Goal: Transaction & Acquisition: Purchase product/service

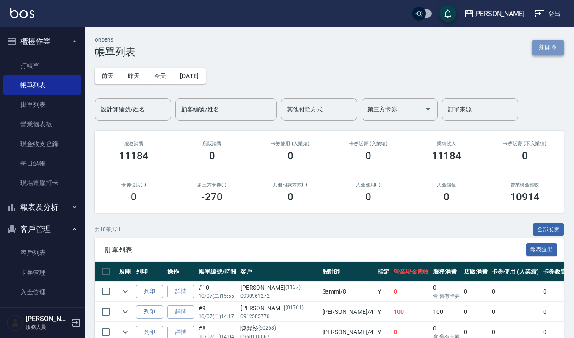
click at [543, 49] on button "新開單" at bounding box center [548, 48] width 32 height 16
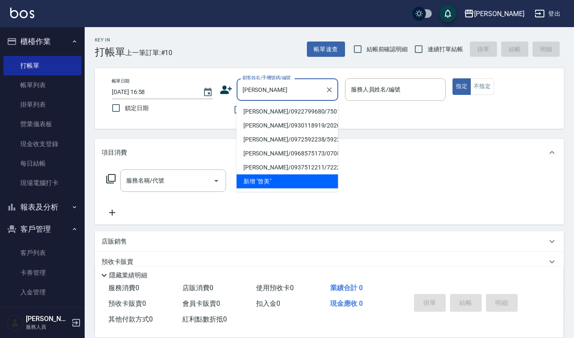
click at [299, 112] on li "[PERSON_NAME]/0922799680/7501" at bounding box center [288, 112] width 102 height 14
type input "[PERSON_NAME]/0922799680/7501"
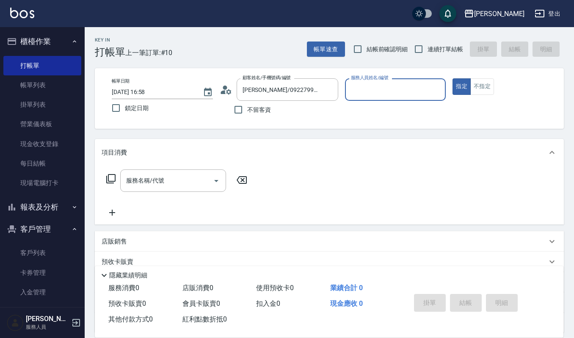
type input "[PERSON_NAME]-4"
click at [188, 183] on input "服務名稱/代號" at bounding box center [167, 180] width 86 height 15
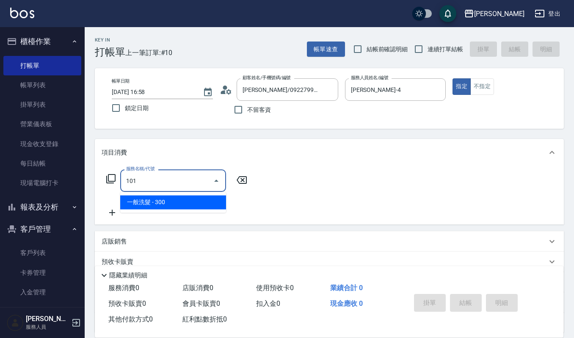
type input "一般洗髮(101)"
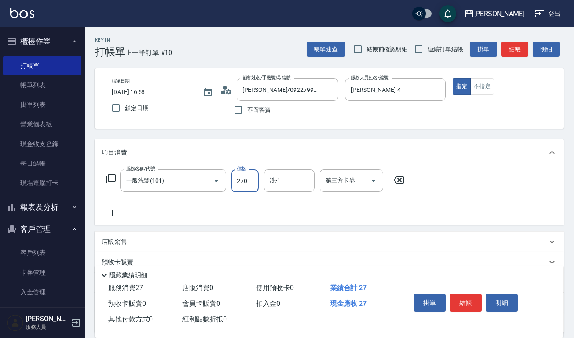
type input "270"
type input "[PERSON_NAME]-22"
click at [454, 295] on button "結帳" at bounding box center [466, 303] width 32 height 18
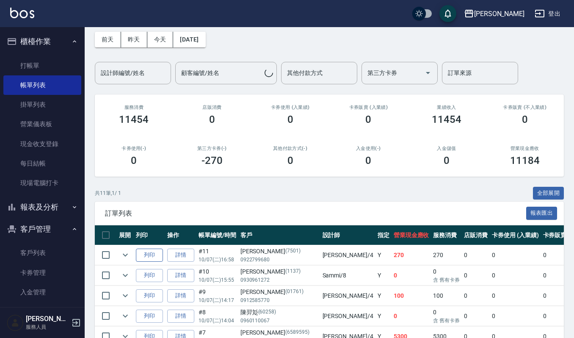
scroll to position [56, 0]
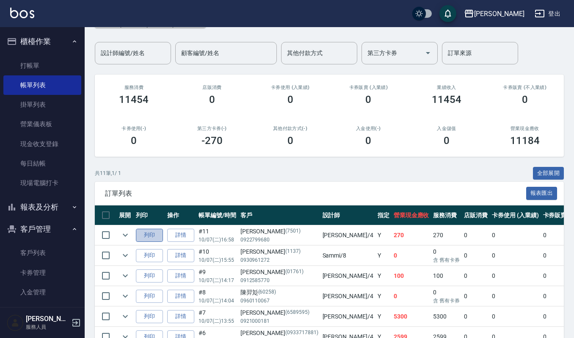
click at [148, 240] on button "列印" at bounding box center [149, 235] width 27 height 13
click at [68, 63] on link "打帳單" at bounding box center [42, 65] width 78 height 19
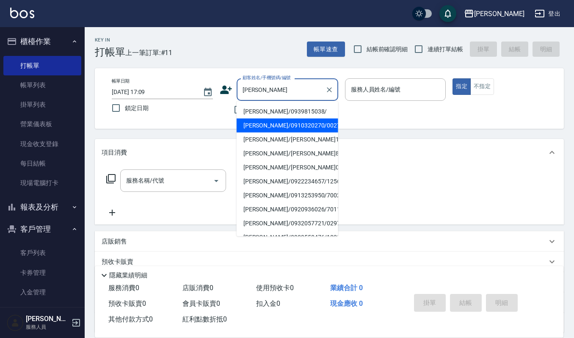
type input "李育育"
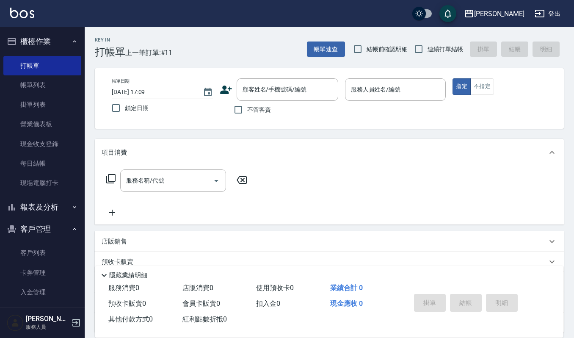
click at [275, 126] on div "帳單日期 2025/10/07 17:09 鎖定日期 顧客姓名/手機號碼/編號 顧客姓名/手機號碼/編號 不留客資 服務人員姓名/編號 服務人員姓名/編號 指…" at bounding box center [329, 98] width 469 height 61
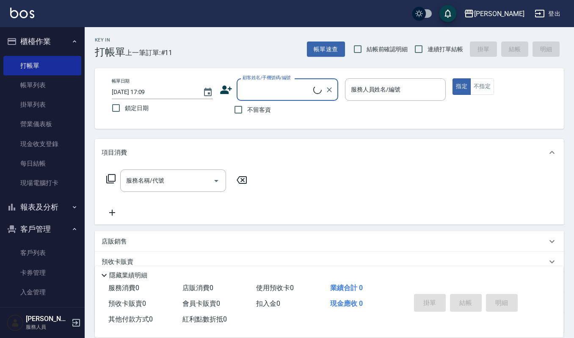
click at [278, 92] on input "顧客姓名/手機號碼/編號" at bounding box center [277, 89] width 73 height 15
click at [277, 92] on input "顧客姓名/手機號碼/編號" at bounding box center [281, 89] width 81 height 15
click at [273, 88] on input "顧客姓名/手機號碼/編號" at bounding box center [281, 89] width 81 height 15
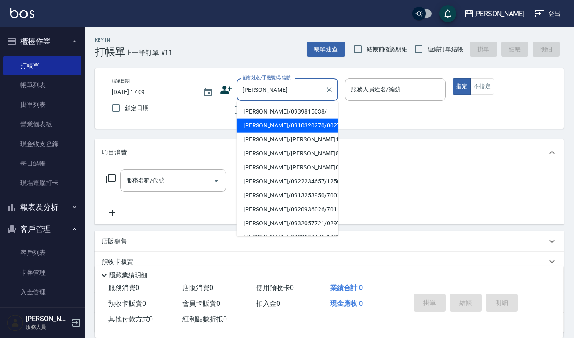
click at [285, 124] on li "[PERSON_NAME]/0910320270/00271" at bounding box center [288, 126] width 102 height 14
type input "[PERSON_NAME]/0910320270/00271"
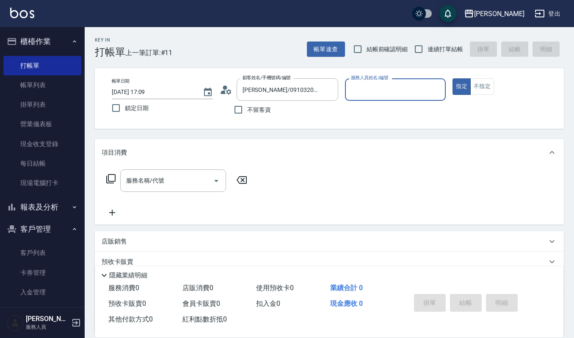
type input "[PERSON_NAME]-4"
click at [190, 173] on input "服務名稱/代號" at bounding box center [167, 180] width 86 height 15
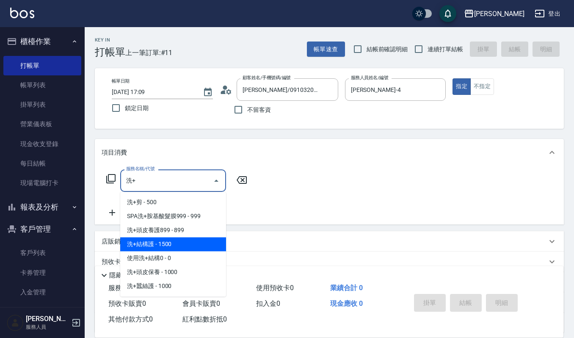
type input "洗"
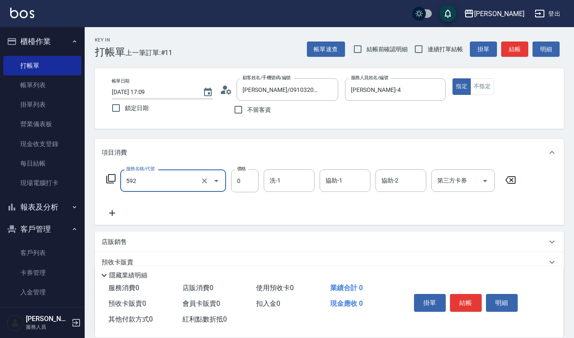
type input "使用5段結構卡卷0(592)"
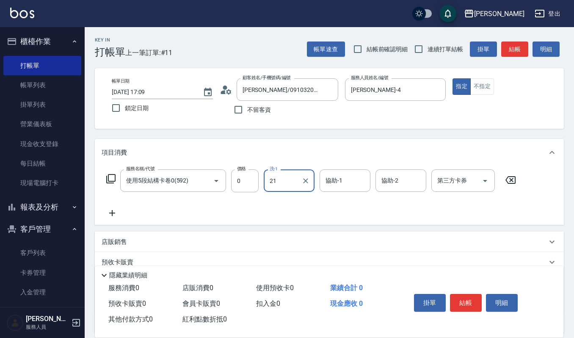
type input "佳音-21"
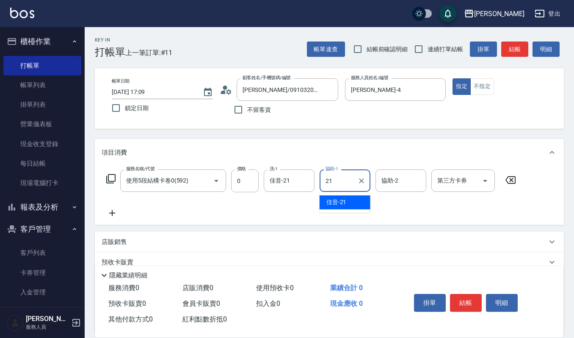
type input "佳音-21"
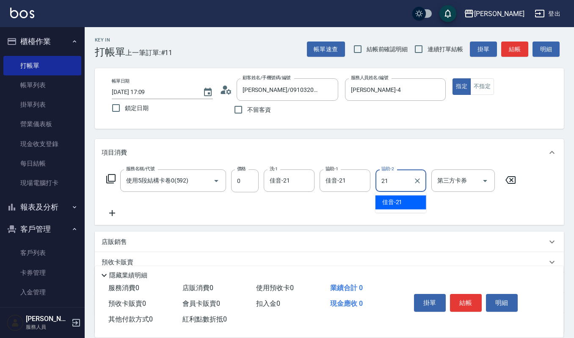
type input "佳音-21"
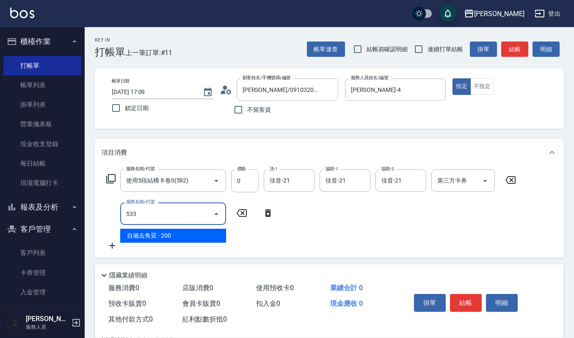
type input "自備去角質(533)"
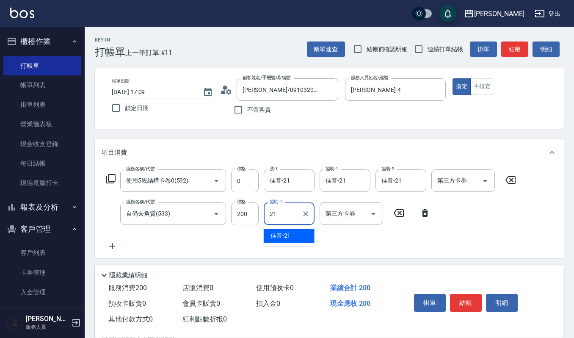
type input "佳音-21"
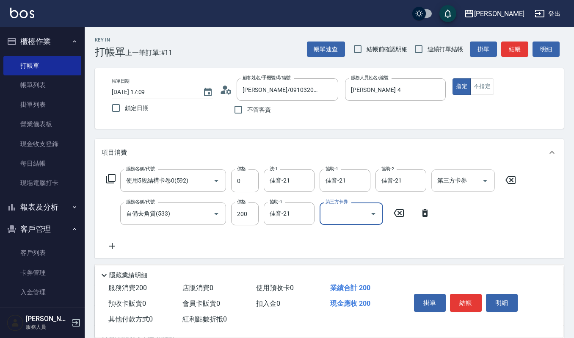
click at [484, 187] on div at bounding box center [485, 180] width 13 height 22
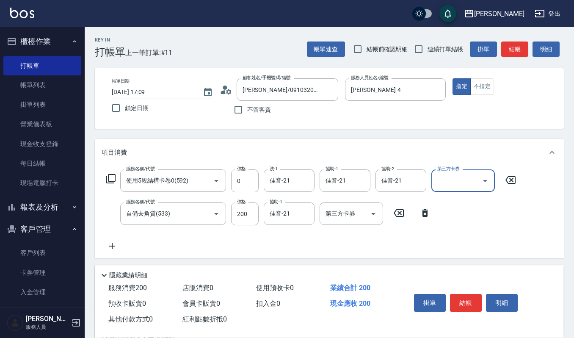
click at [484, 181] on icon "Open" at bounding box center [485, 181] width 10 height 10
click at [445, 213] on span "舊有卡券" at bounding box center [464, 216] width 64 height 14
type input "舊有卡券"
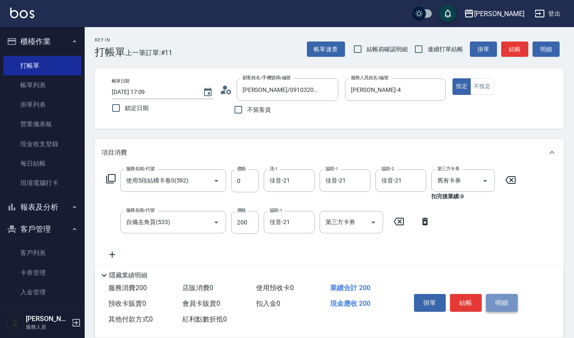
click at [502, 305] on button "明細" at bounding box center [502, 303] width 32 height 18
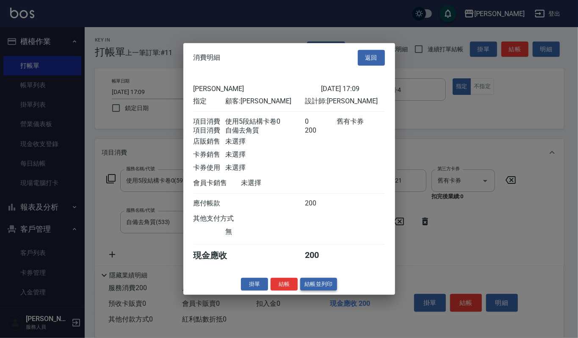
click at [309, 289] on button "結帳並列印" at bounding box center [318, 283] width 37 height 13
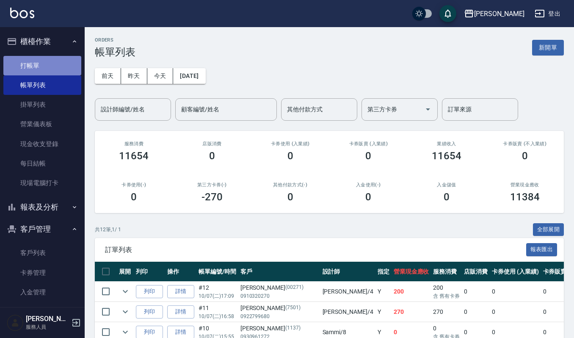
click at [46, 67] on link "打帳單" at bounding box center [42, 65] width 78 height 19
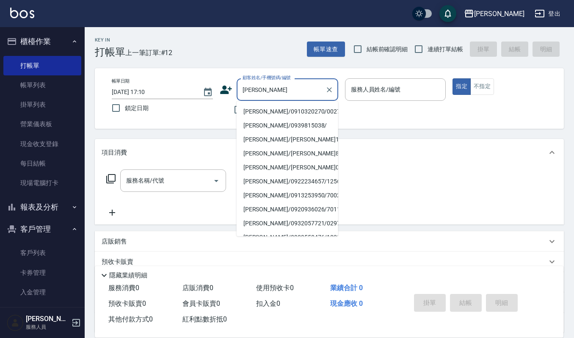
type input "李"
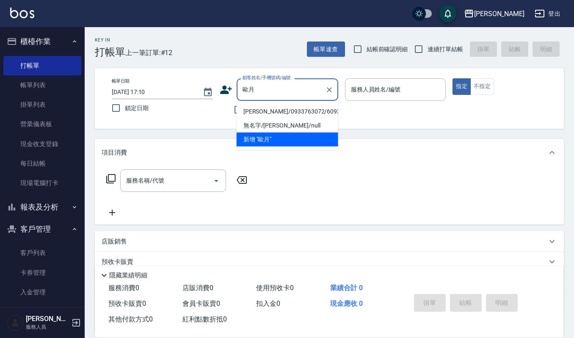
type input "歐月"
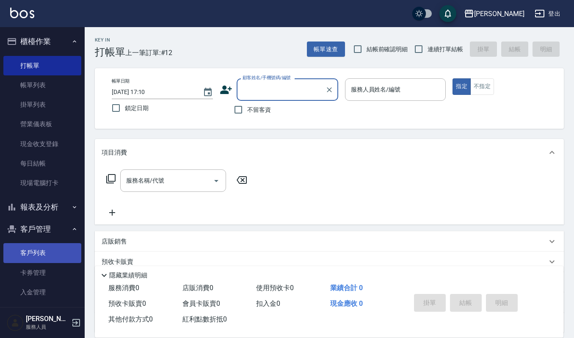
click at [48, 251] on link "客戶列表" at bounding box center [42, 252] width 78 height 19
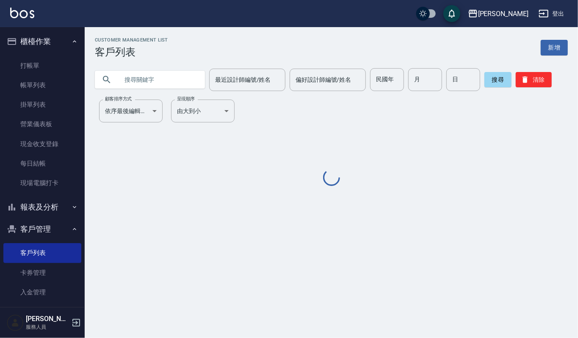
click at [149, 71] on input "text" at bounding box center [159, 79] width 80 height 23
type input "609225"
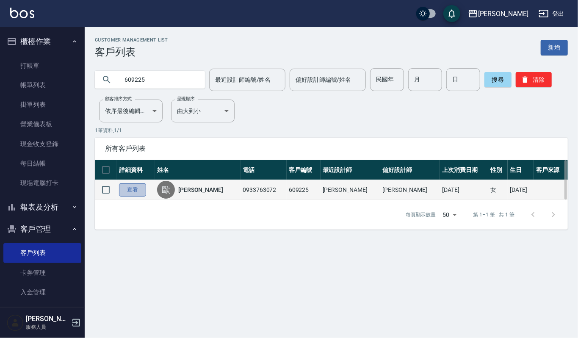
click at [133, 191] on link "查看" at bounding box center [132, 189] width 27 height 13
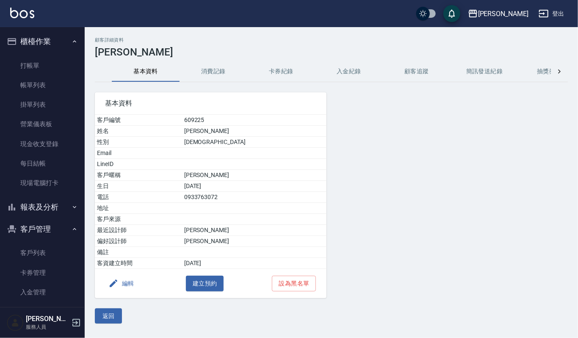
click at [227, 74] on button "消費記錄" at bounding box center [214, 71] width 68 height 20
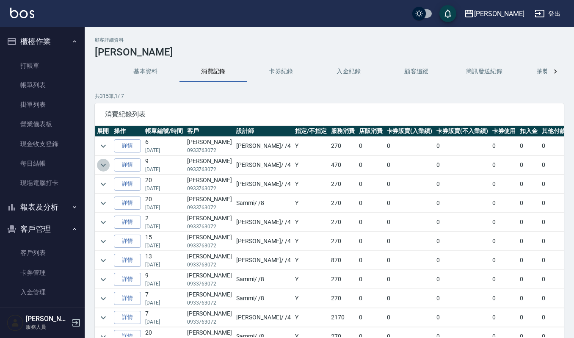
click at [107, 169] on icon "expand row" at bounding box center [103, 165] width 10 height 10
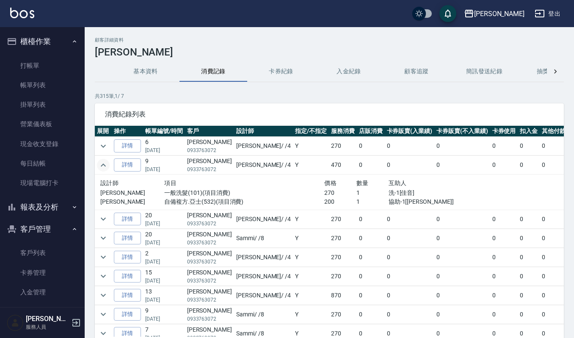
click at [107, 169] on icon "expand row" at bounding box center [103, 165] width 10 height 10
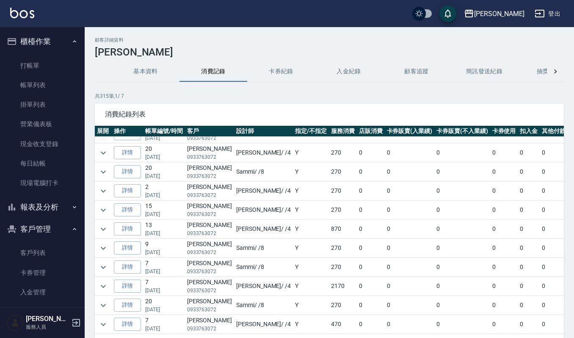
scroll to position [56, 0]
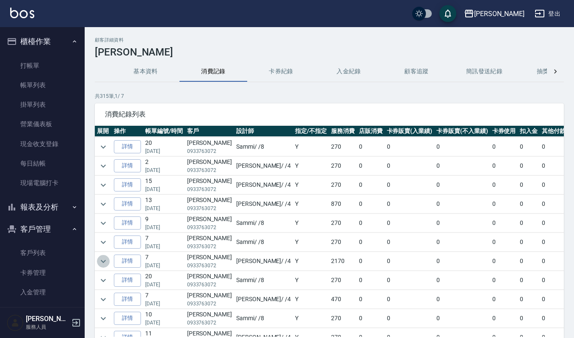
click at [107, 264] on icon "expand row" at bounding box center [103, 261] width 10 height 10
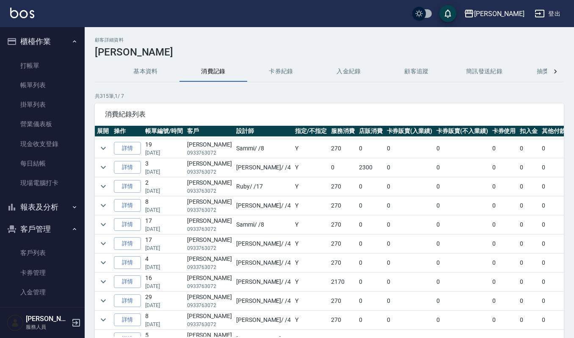
scroll to position [564, 0]
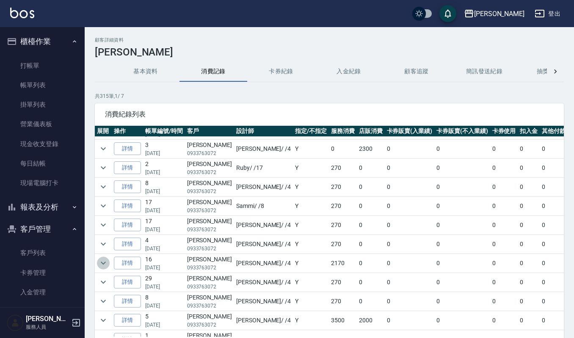
click at [104, 268] on icon "expand row" at bounding box center [103, 263] width 10 height 10
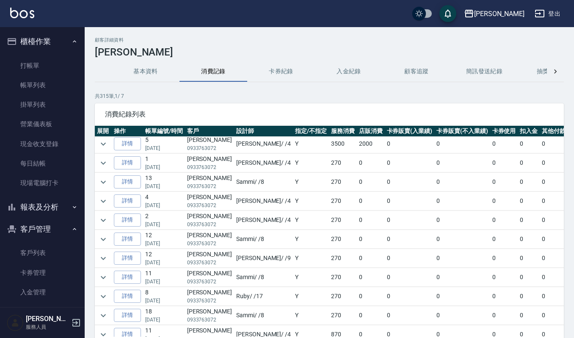
scroll to position [768, 0]
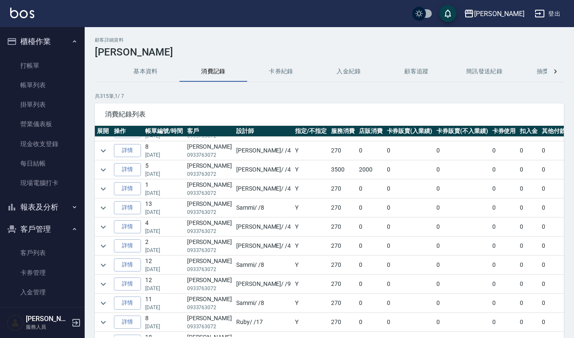
click at [98, 179] on td at bounding box center [103, 169] width 17 height 19
click at [99, 175] on icon "expand row" at bounding box center [103, 170] width 10 height 10
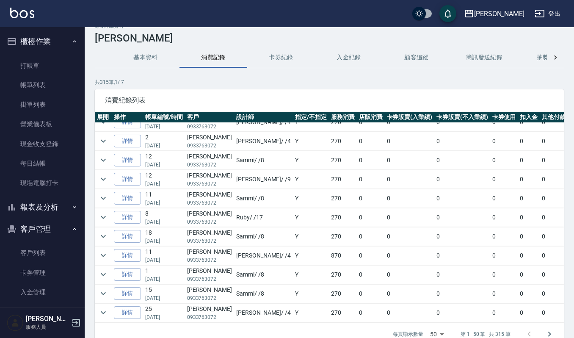
scroll to position [56, 0]
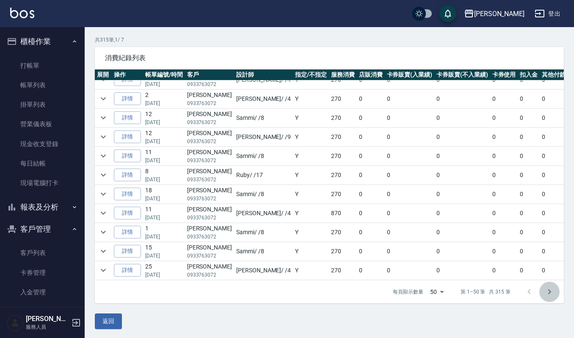
click at [551, 296] on icon "Go to next page" at bounding box center [550, 292] width 10 height 10
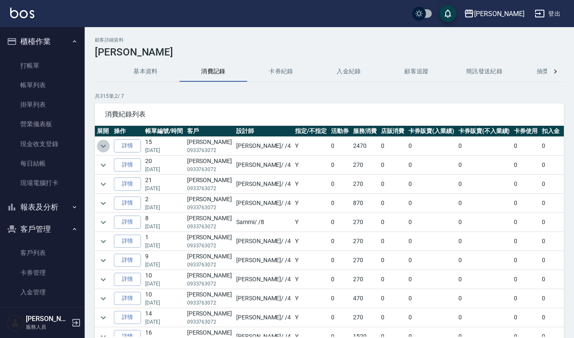
click at [105, 143] on icon "expand row" at bounding box center [103, 146] width 10 height 10
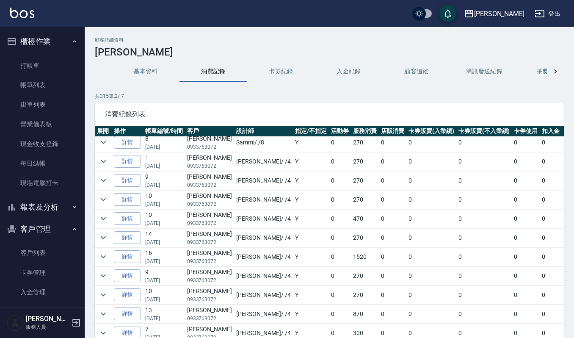
scroll to position [169, 0]
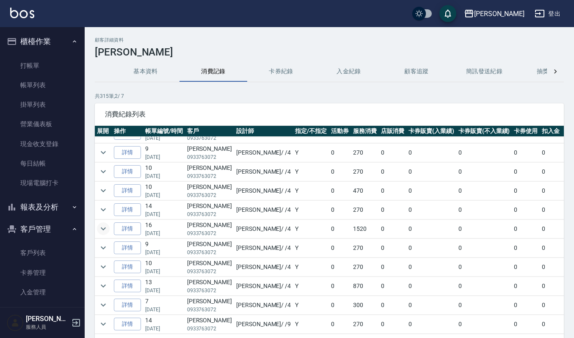
click at [105, 232] on icon "expand row" at bounding box center [103, 229] width 10 height 10
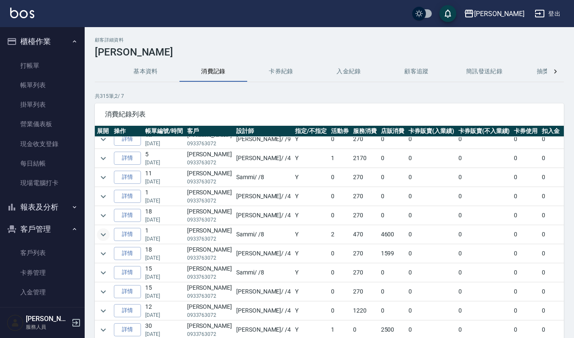
scroll to position [451, 0]
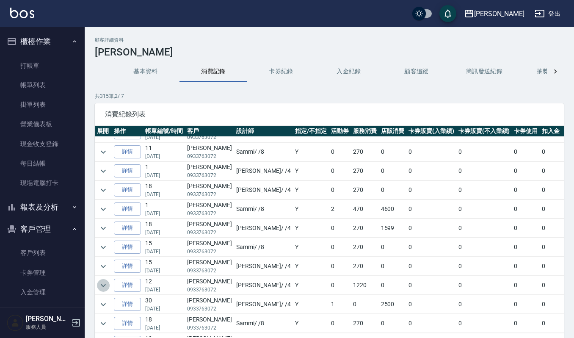
click at [101, 291] on icon "expand row" at bounding box center [103, 285] width 10 height 10
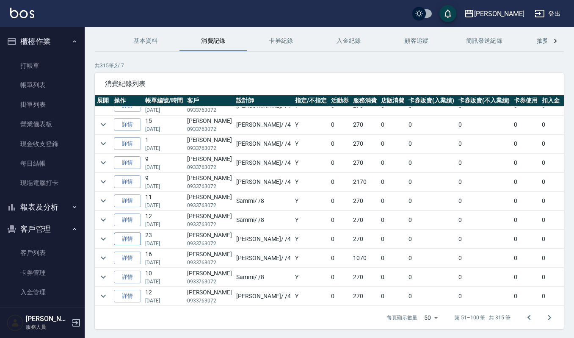
scroll to position [58, 0]
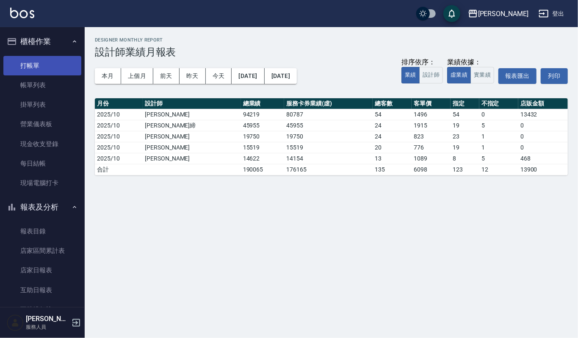
click at [25, 63] on link "打帳單" at bounding box center [42, 65] width 78 height 19
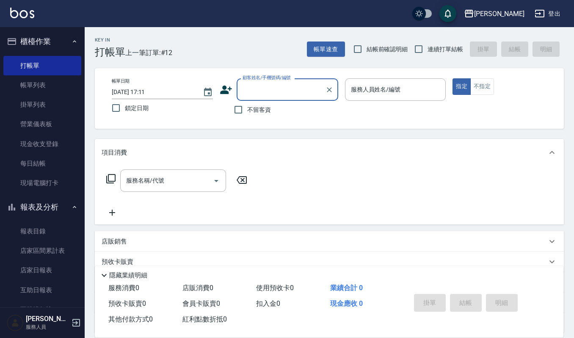
click at [280, 89] on input "顧客姓名/手機號碼/編號" at bounding box center [281, 89] width 81 height 15
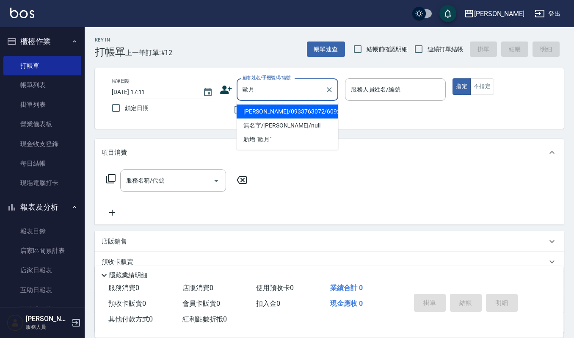
click at [310, 113] on li "[PERSON_NAME]/0933763072/609225" at bounding box center [288, 112] width 102 height 14
type input "[PERSON_NAME]/0933763072/609225"
type input "[PERSON_NAME]-4"
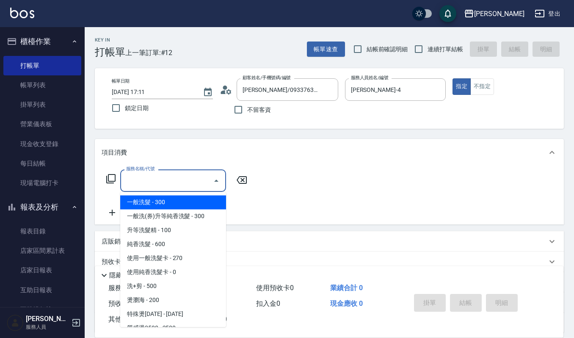
click at [138, 187] on input "服務名稱/代號" at bounding box center [167, 180] width 86 height 15
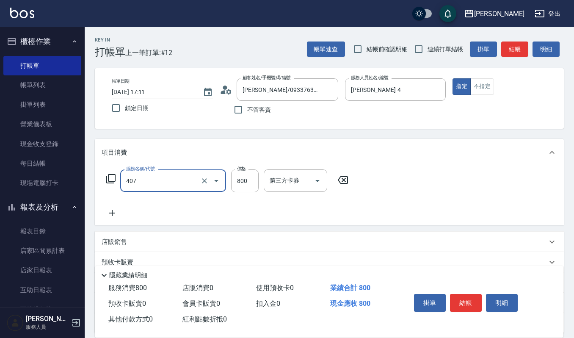
type input "補染(407)"
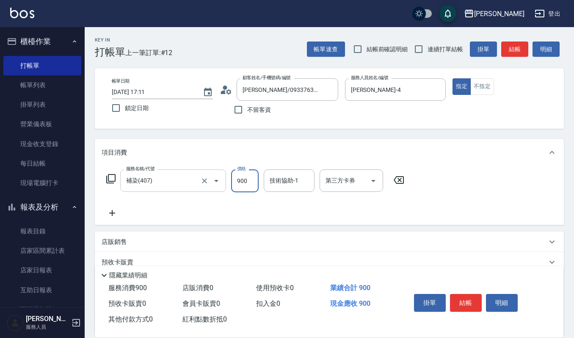
type input "900"
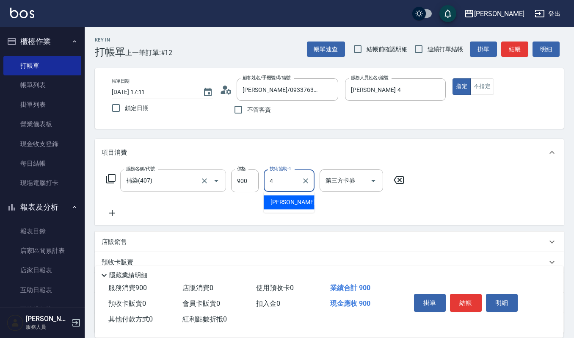
type input "[PERSON_NAME]-4"
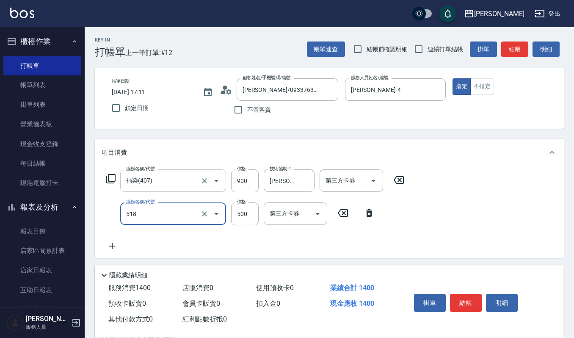
type input "(雲提)燙染前頭皮防護(518)"
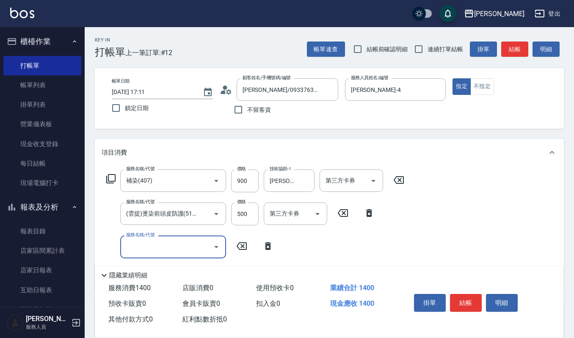
type input "ㄅ"
type input "區塊燙髮(217)"
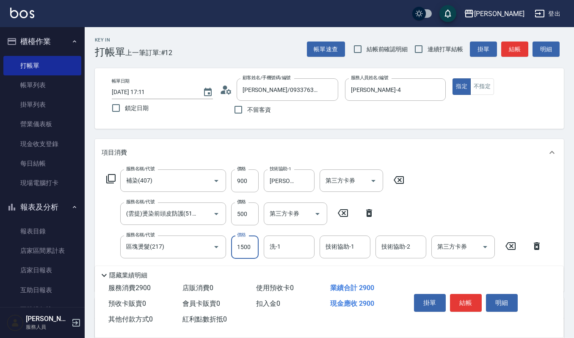
type input "1500"
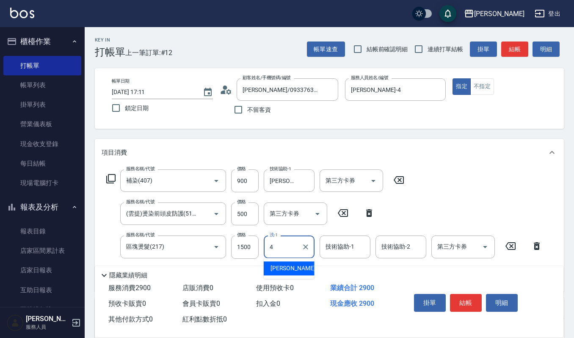
type input "[PERSON_NAME]-4"
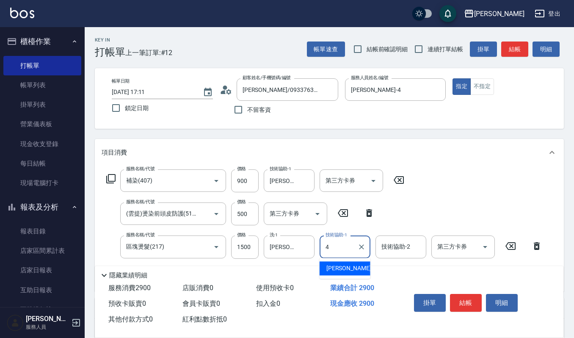
type input "[PERSON_NAME]-4"
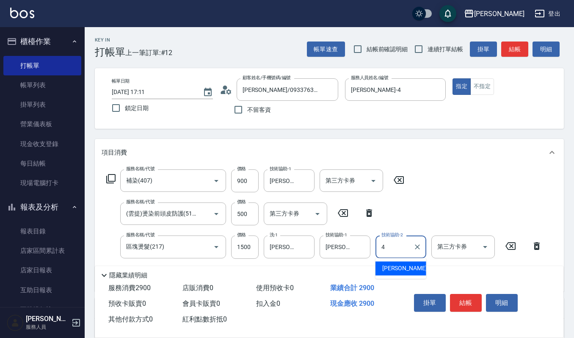
type input "[PERSON_NAME]-4"
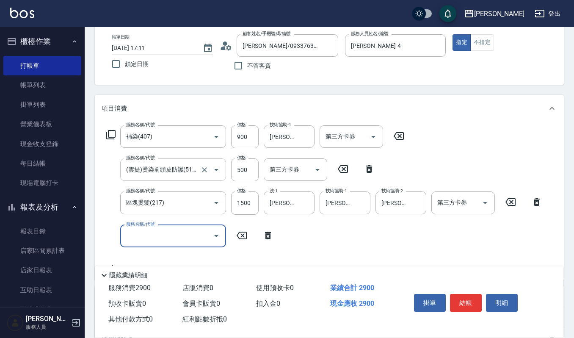
scroll to position [113, 0]
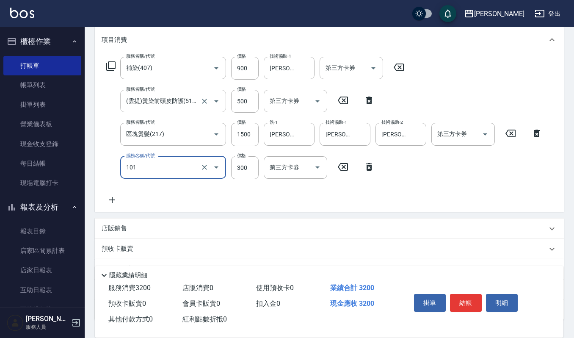
type input "一般洗髮(101)"
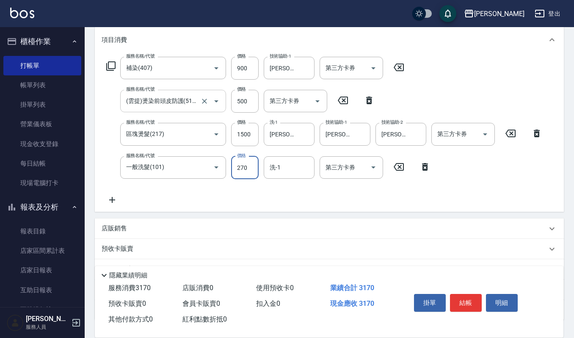
type input "270"
type input "[PERSON_NAME]-22"
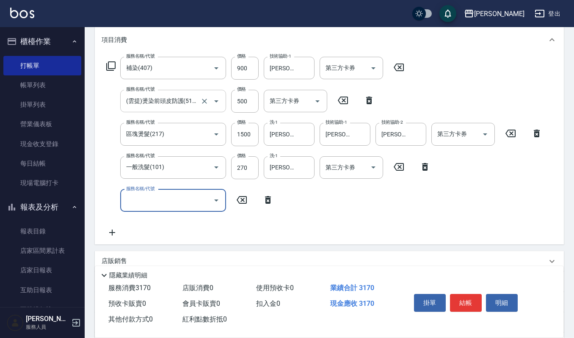
scroll to position [0, 0]
type input "CMC加購護(701)"
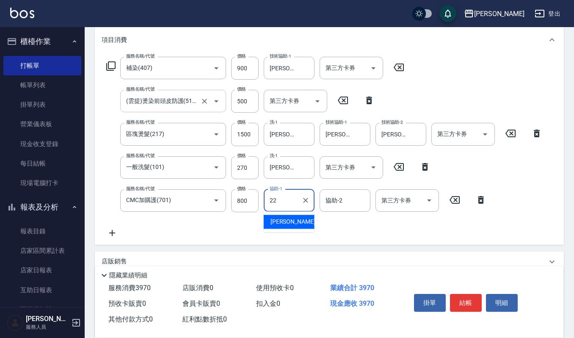
type input "[PERSON_NAME]-22"
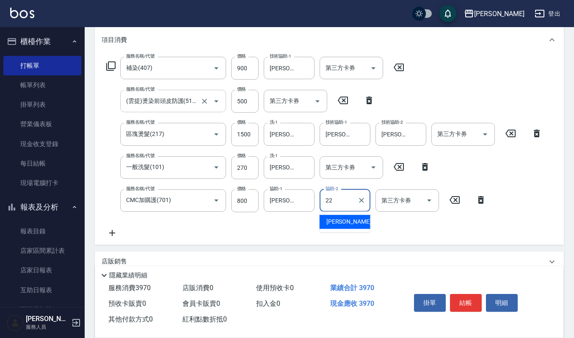
type input "[PERSON_NAME]-22"
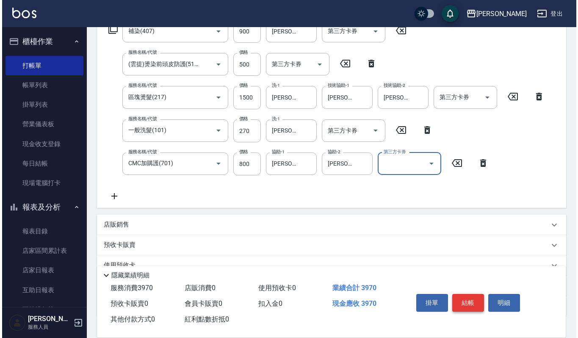
scroll to position [169, 0]
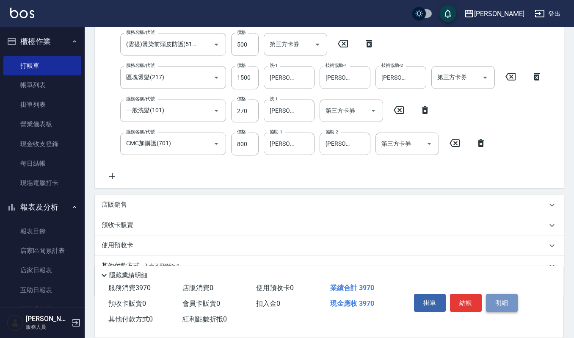
click at [500, 300] on button "明細" at bounding box center [502, 303] width 32 height 18
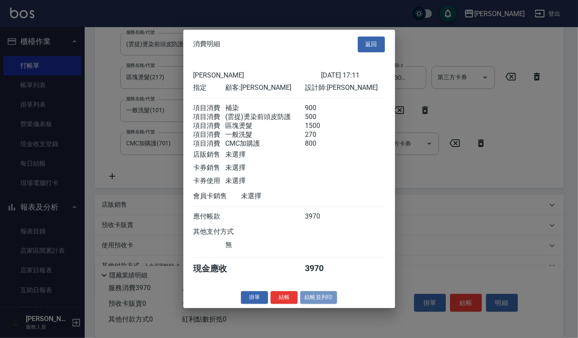
click at [314, 302] on button "結帳並列印" at bounding box center [318, 297] width 37 height 13
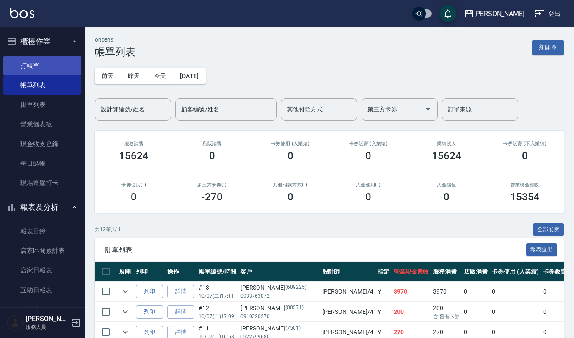
click at [31, 62] on link "打帳單" at bounding box center [42, 65] width 78 height 19
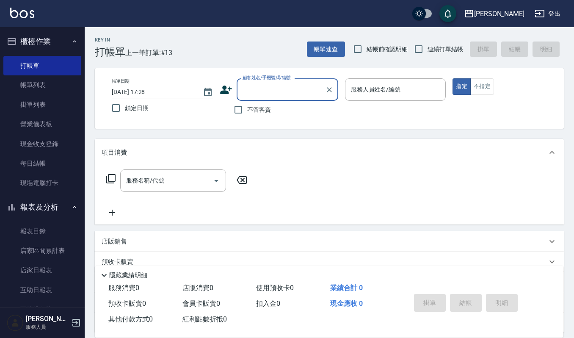
click at [272, 89] on input "顧客姓名/手機號碼/編號" at bounding box center [281, 89] width 81 height 15
type input "大"
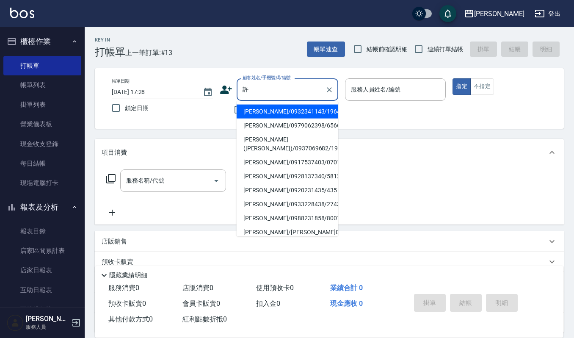
click at [275, 231] on li "[PERSON_NAME]/[PERSON_NAME]00659/006599" at bounding box center [288, 232] width 102 height 14
type input "[PERSON_NAME]/[PERSON_NAME]00659/006599"
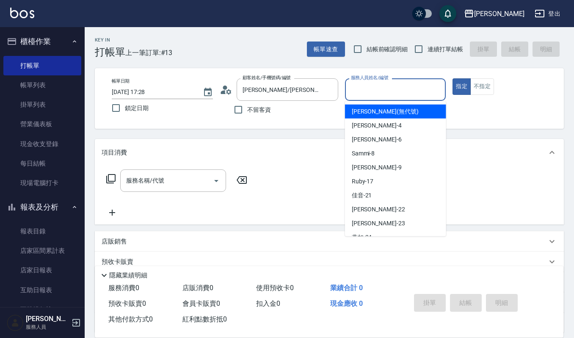
click at [377, 89] on input "服務人員姓名/編號" at bounding box center [396, 89] width 94 height 15
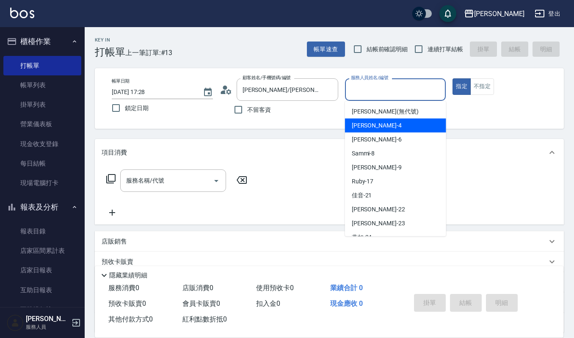
click at [346, 124] on div "[PERSON_NAME] -4" at bounding box center [395, 126] width 101 height 14
type input "[PERSON_NAME]-4"
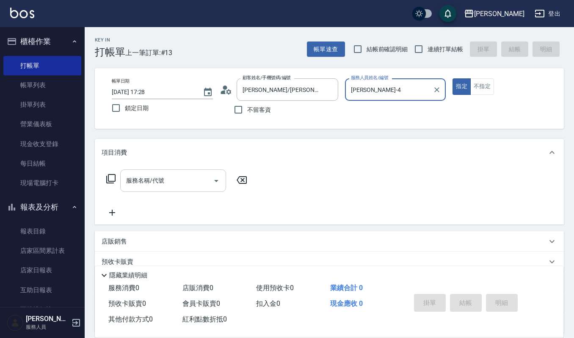
click at [187, 178] on input "服務名稱/代號" at bounding box center [167, 180] width 86 height 15
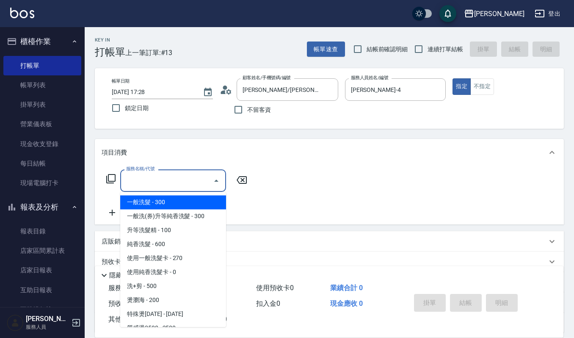
click at [157, 207] on span "一般洗髮 - 300" at bounding box center [173, 202] width 106 height 14
type input "一般洗髮(101)"
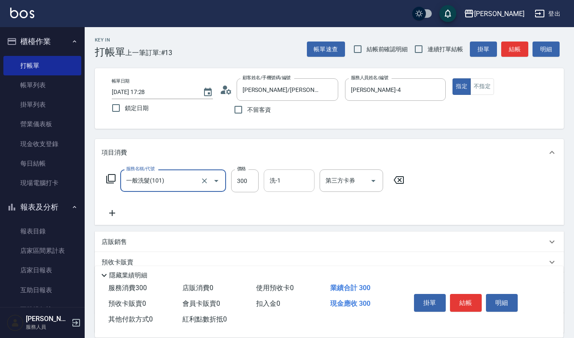
click at [275, 180] on input "洗-1" at bounding box center [289, 180] width 43 height 15
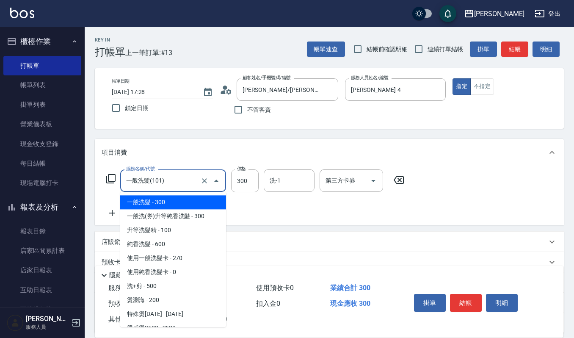
click at [163, 178] on input "一般洗髮(101)" at bounding box center [161, 180] width 75 height 15
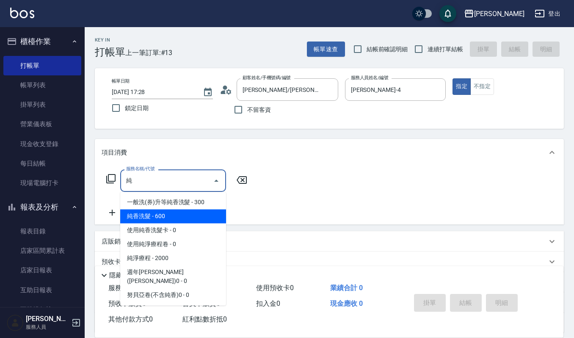
click at [174, 219] on span "純香洗髮 - 600" at bounding box center [173, 216] width 106 height 14
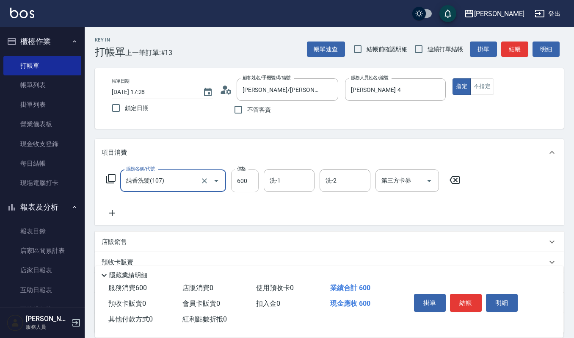
type input "純香洗髮(107)"
drag, startPoint x: 243, startPoint y: 183, endPoint x: 247, endPoint y: 158, distance: 25.8
click at [243, 183] on input "600" at bounding box center [245, 180] width 28 height 23
type input "550"
click at [108, 205] on div "服務名稱/代號 純香洗髮(107) 服務名稱/代號 價格 550 價格 洗-1 洗-1 洗-2 洗-2 第三方卡券 第三方卡券" at bounding box center [284, 193] width 364 height 49
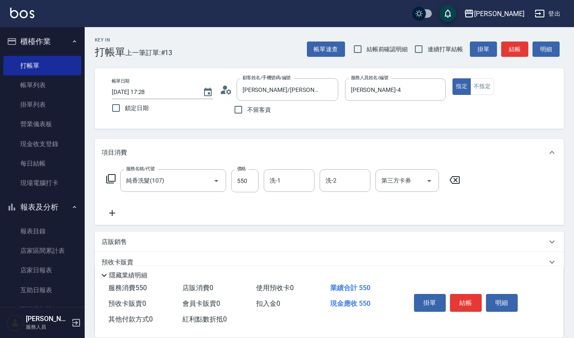
click at [116, 216] on icon at bounding box center [112, 213] width 21 height 10
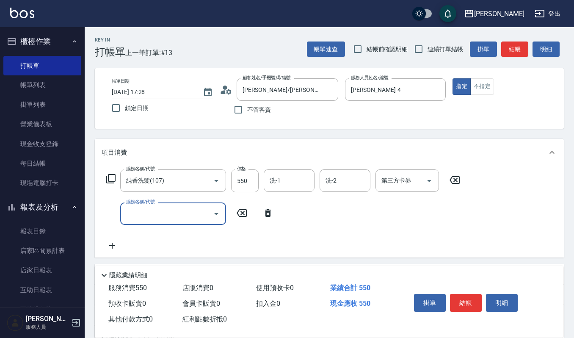
click at [136, 216] on input "服務名稱/代號" at bounding box center [167, 213] width 86 height 15
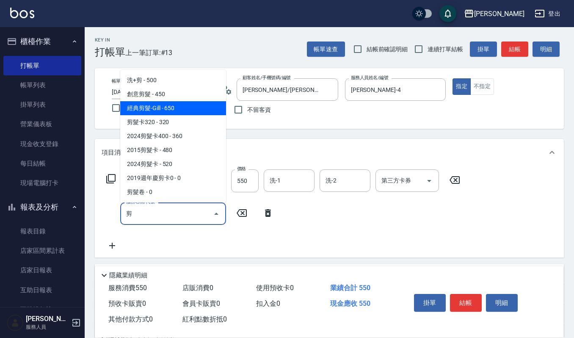
click at [161, 105] on span "經典剪髮-Gill - 650" at bounding box center [173, 108] width 106 height 14
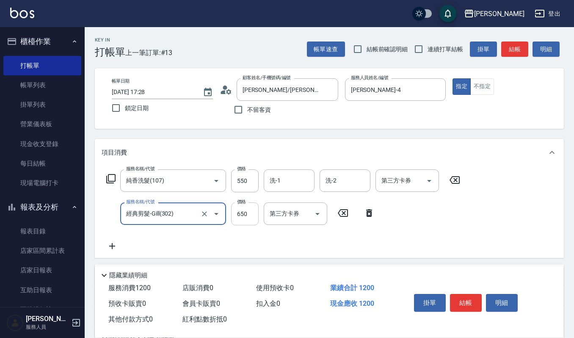
type input "經典剪髮-Gill(302)"
click at [249, 209] on input "650" at bounding box center [245, 213] width 28 height 23
type input "600"
click at [283, 183] on input "洗-1" at bounding box center [289, 180] width 43 height 15
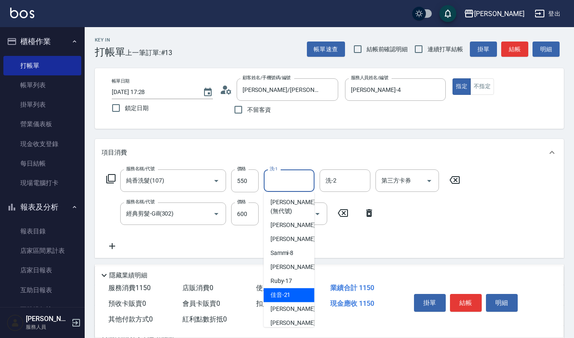
click at [285, 293] on span "佳音 -21" at bounding box center [281, 295] width 20 height 9
type input "佳音-21"
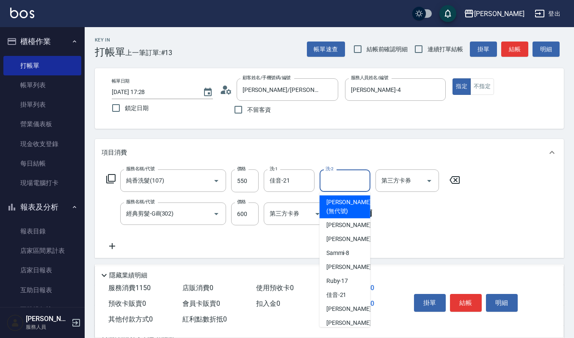
click at [348, 180] on input "洗-2" at bounding box center [345, 180] width 43 height 15
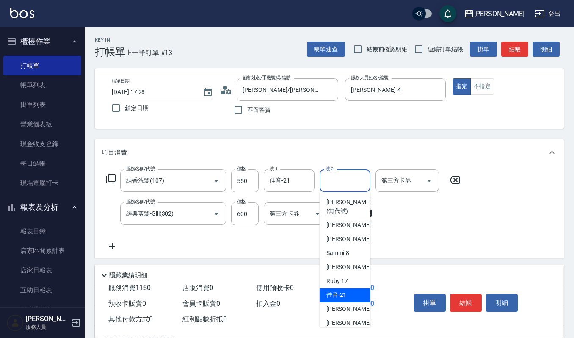
click at [346, 292] on span "佳音 -21" at bounding box center [336, 295] width 20 height 9
type input "佳音-21"
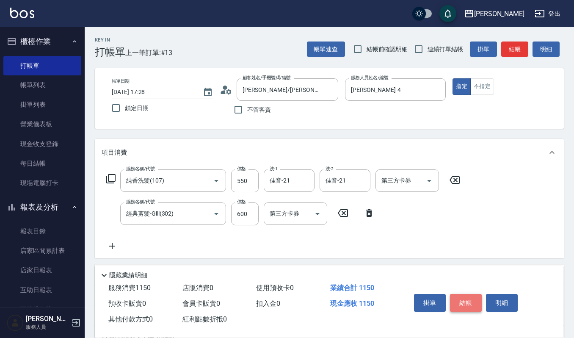
click at [469, 300] on button "結帳" at bounding box center [466, 303] width 32 height 18
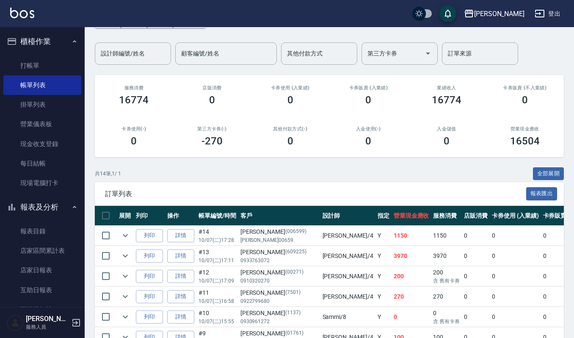
scroll to position [56, 0]
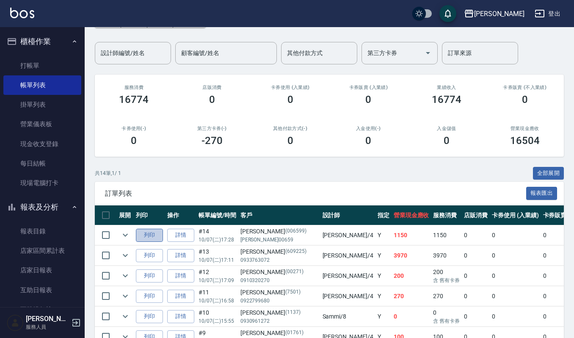
click at [151, 234] on button "列印" at bounding box center [149, 235] width 27 height 13
click at [113, 52] on input "設計師編號/姓名" at bounding box center [133, 53] width 69 height 15
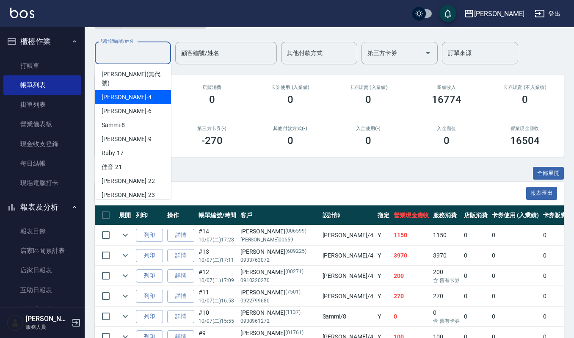
click at [119, 90] on div "[PERSON_NAME] -4" at bounding box center [133, 97] width 76 height 14
type input "[PERSON_NAME]-4"
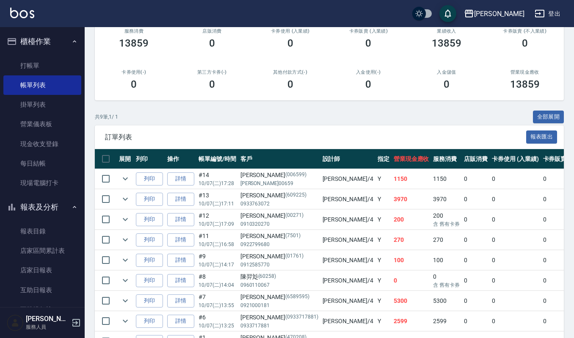
scroll to position [169, 0]
